Goal: Find specific page/section: Find specific page/section

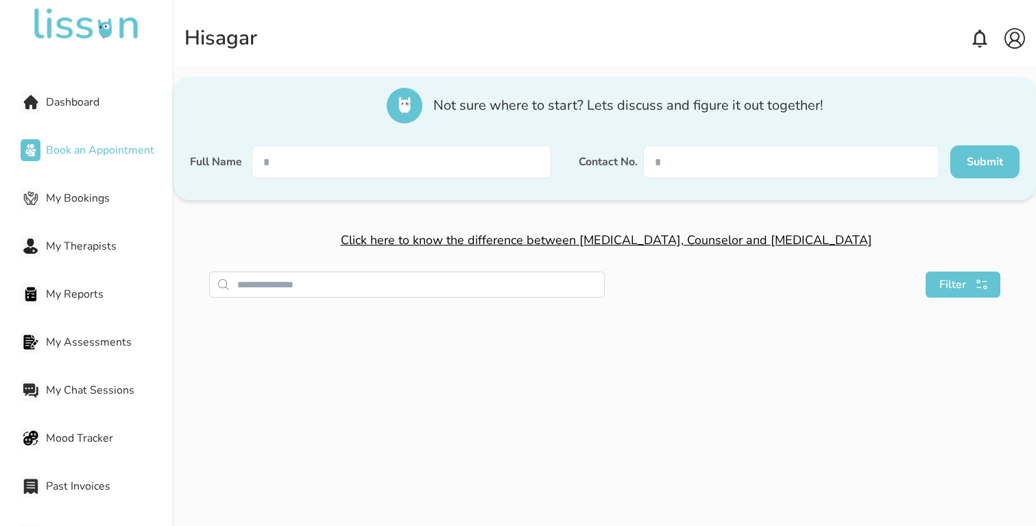
click at [73, 104] on span "Dashboard" at bounding box center [109, 102] width 127 height 16
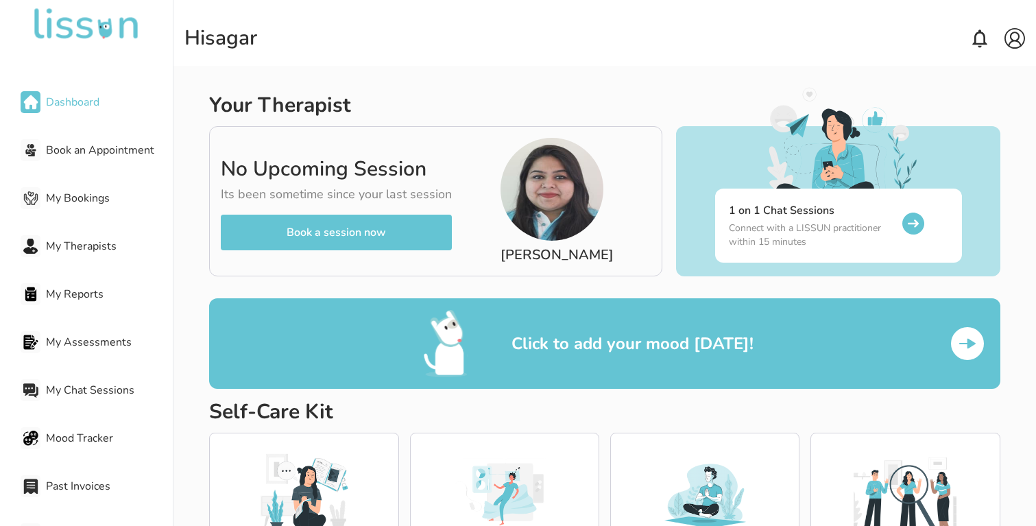
click at [343, 100] on h2 "Your Therapist" at bounding box center [280, 105] width 142 height 25
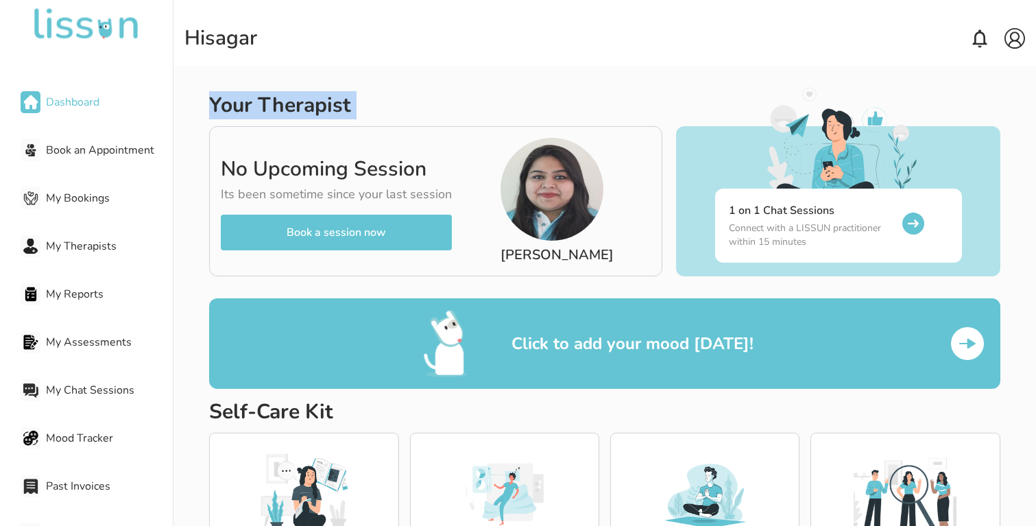
click at [343, 100] on h2 "Your Therapist" at bounding box center [280, 105] width 142 height 25
click at [339, 102] on h2 "Your Therapist" at bounding box center [280, 105] width 142 height 25
click at [210, 99] on h2 "Your Therapist" at bounding box center [280, 105] width 142 height 25
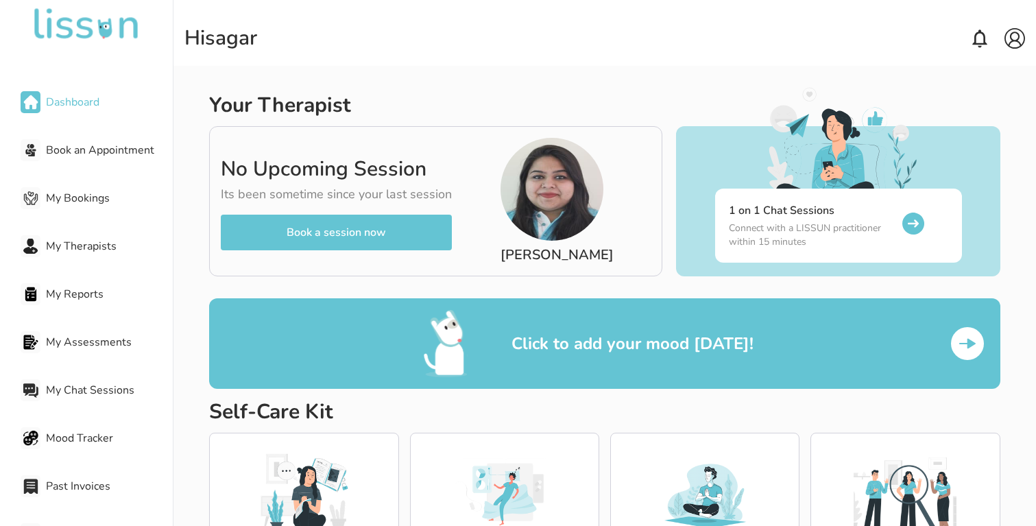
click at [223, 99] on h2 "Your Therapist" at bounding box center [280, 105] width 142 height 25
click at [222, 101] on h2 "Your Therapist" at bounding box center [280, 105] width 142 height 25
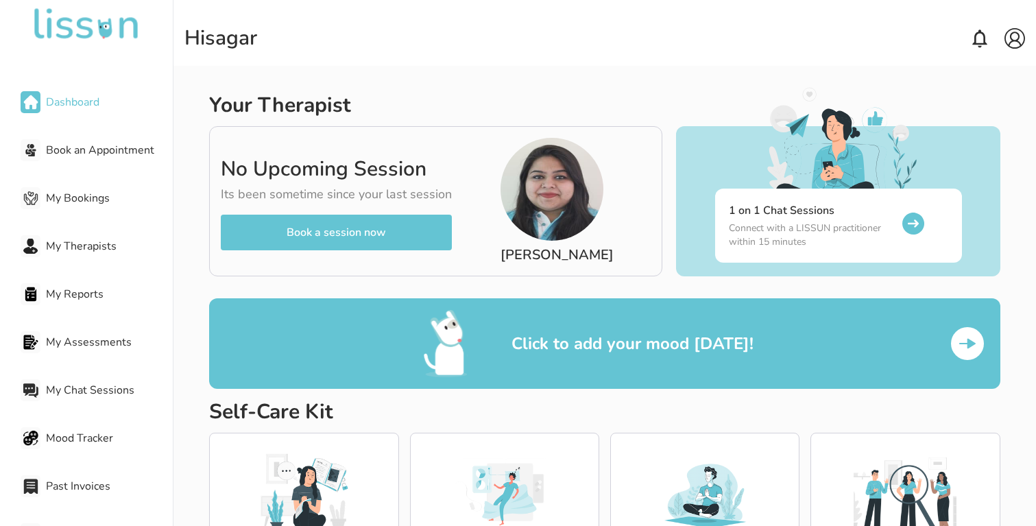
click at [210, 98] on h2 "Your Therapist" at bounding box center [280, 105] width 142 height 25
drag, startPoint x: 213, startPoint y: 102, endPoint x: 381, endPoint y: 108, distance: 168.0
click at [381, 108] on div "Your Therapist" at bounding box center [439, 105] width 461 height 25
click at [311, 100] on h2 "Your Therapist" at bounding box center [280, 105] width 142 height 25
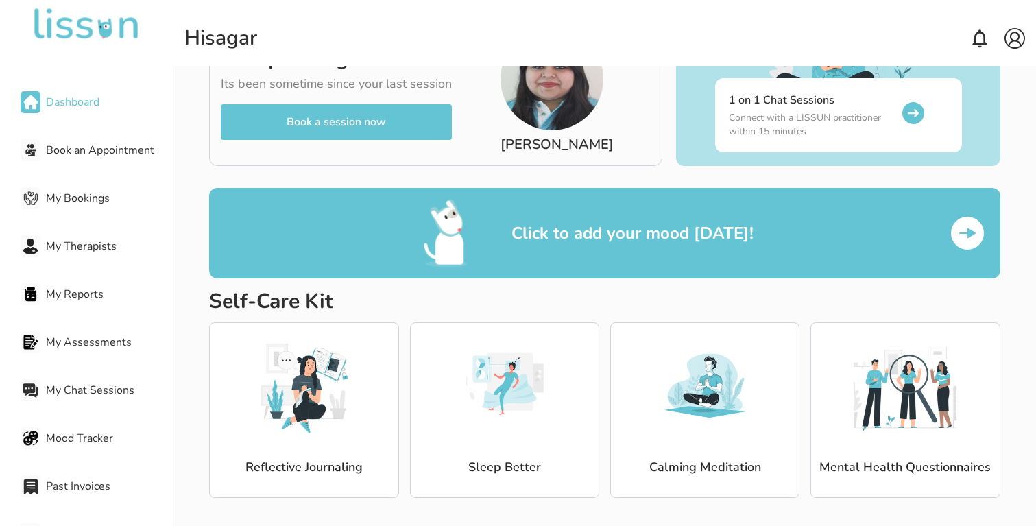
scroll to position [115, 0]
